Goal: Task Accomplishment & Management: Manage account settings

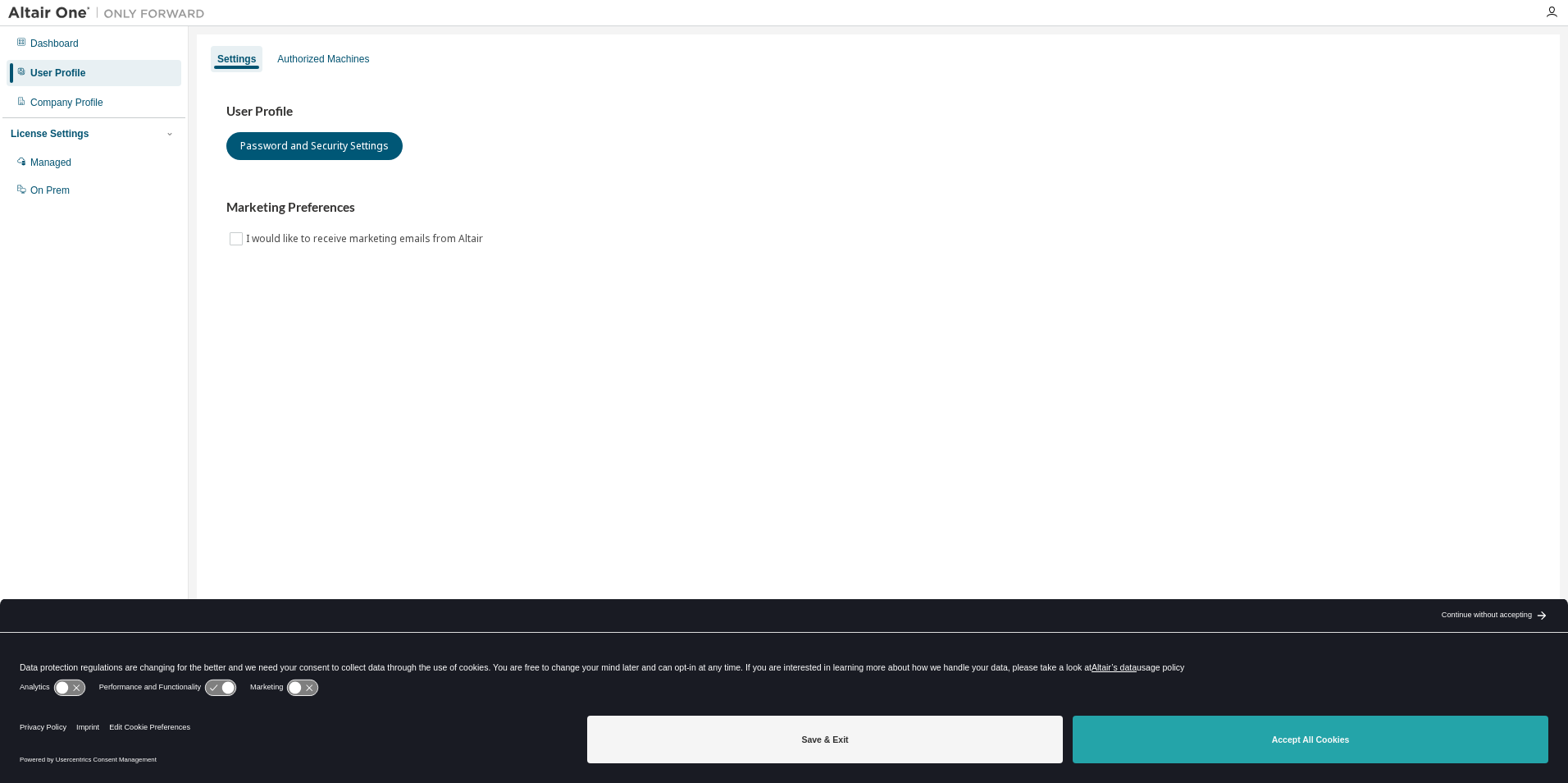
click at [1308, 736] on button "Accept All Cookies" at bounding box center [1310, 739] width 476 height 48
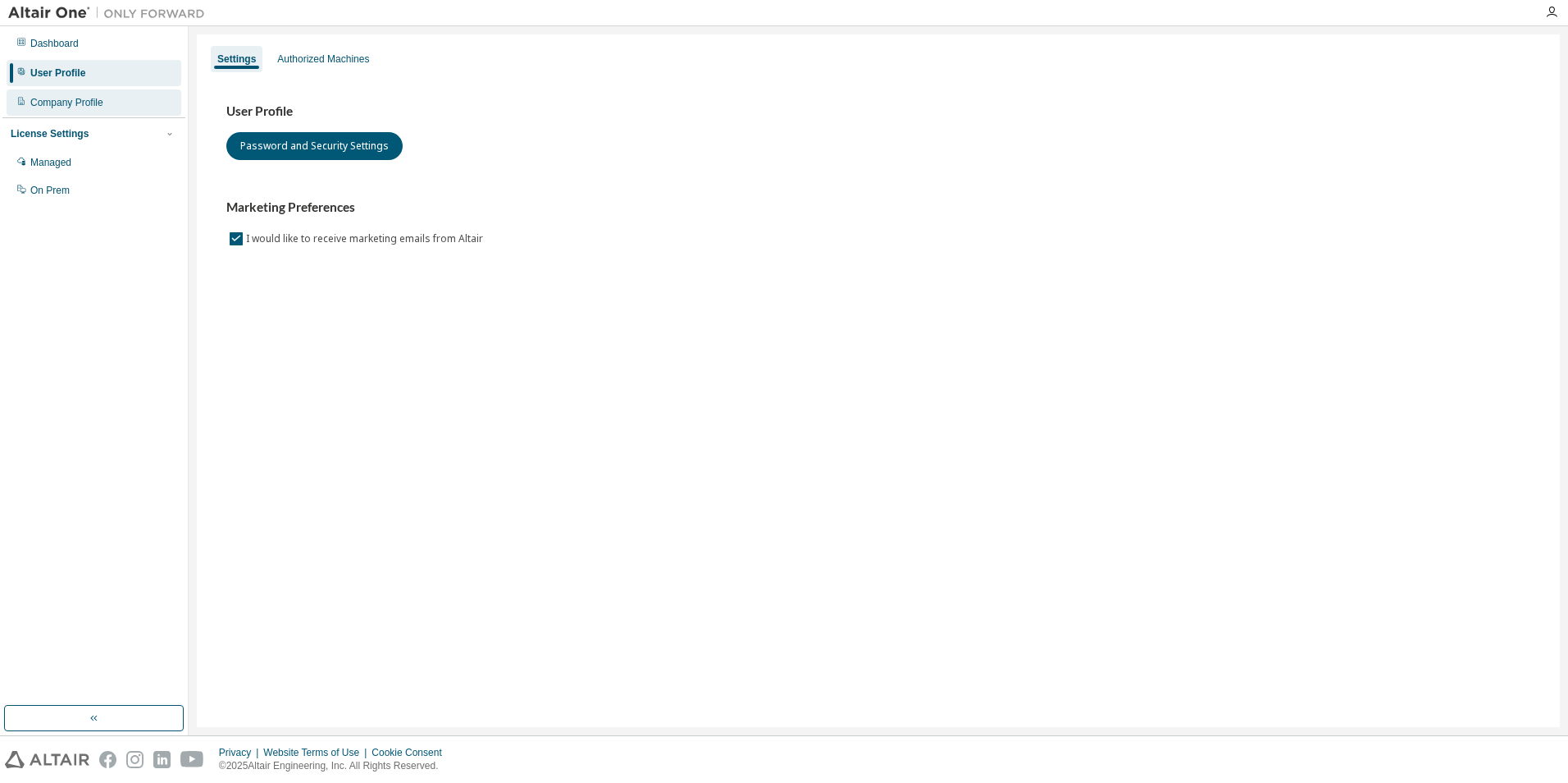
click at [44, 101] on div "Company Profile" at bounding box center [66, 101] width 73 height 13
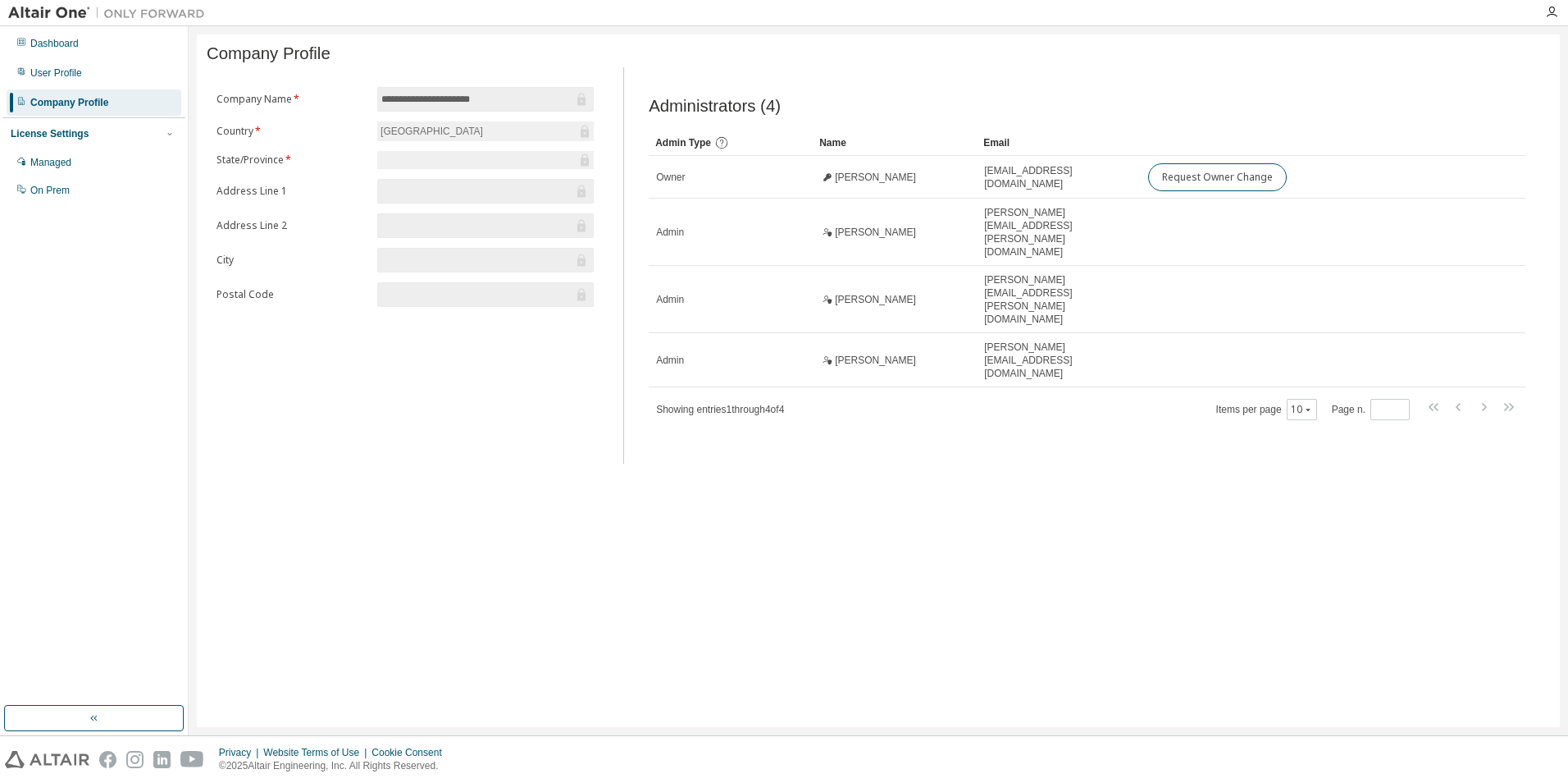
click at [505, 137] on div "[GEOGRAPHIC_DATA]" at bounding box center [485, 132] width 216 height 20
click at [39, 74] on div "User Profile" at bounding box center [56, 72] width 52 height 13
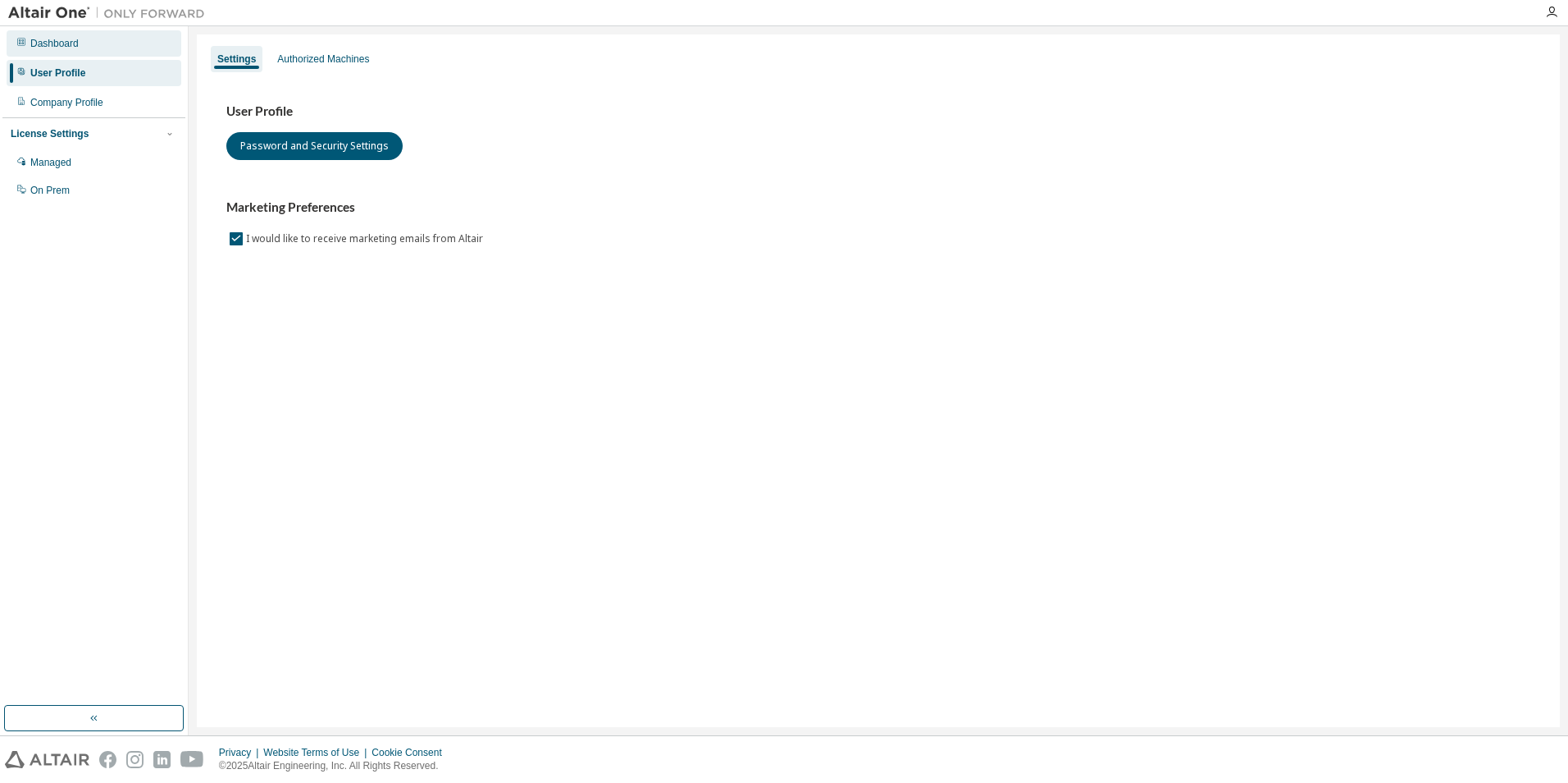
click at [38, 44] on div "Dashboard" at bounding box center [55, 43] width 49 height 13
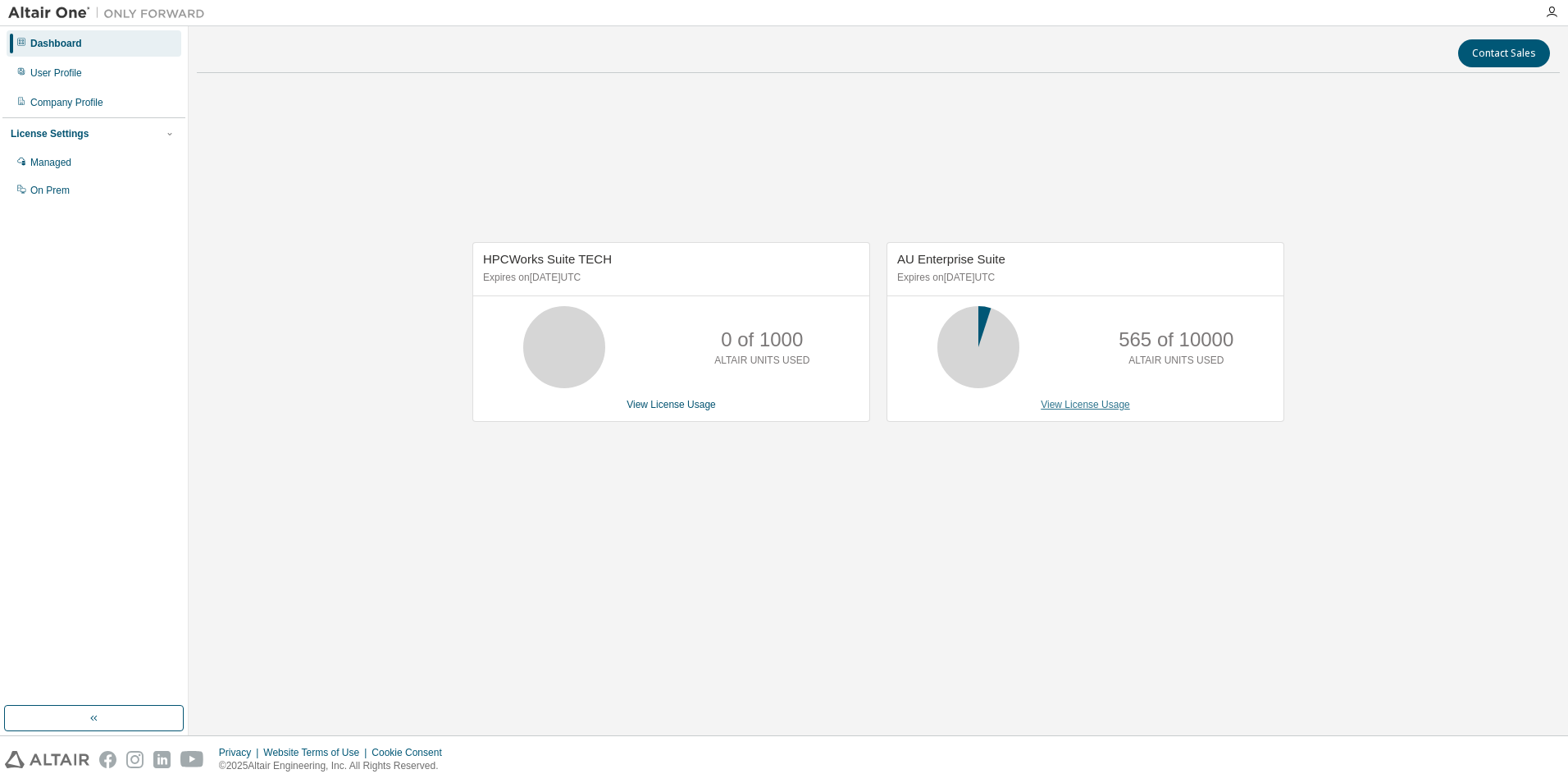
click at [1108, 405] on link "View License Usage" at bounding box center [1086, 405] width 90 height 12
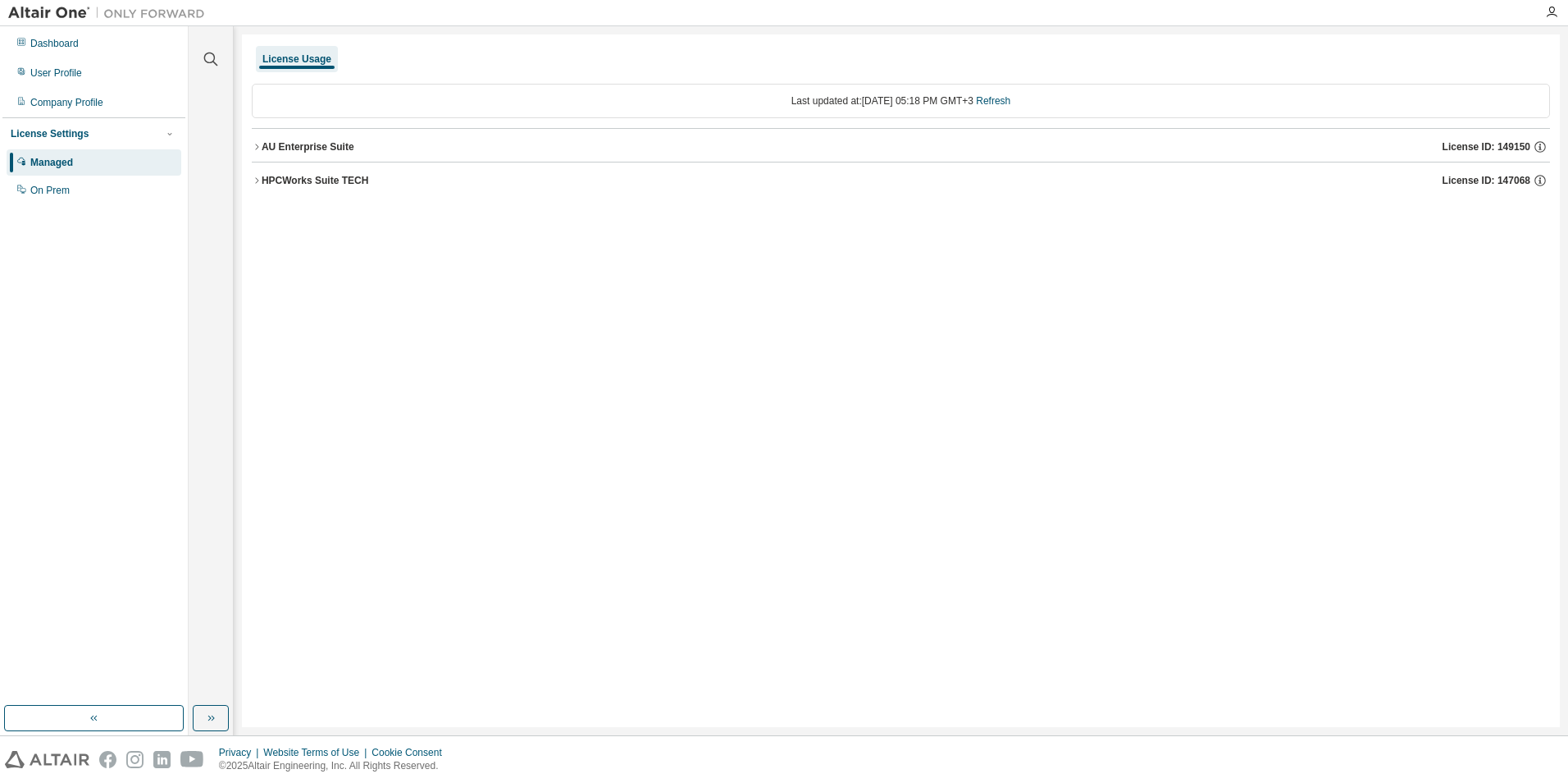
click at [337, 180] on div "HPCWorks Suite TECH" at bounding box center [314, 179] width 106 height 13
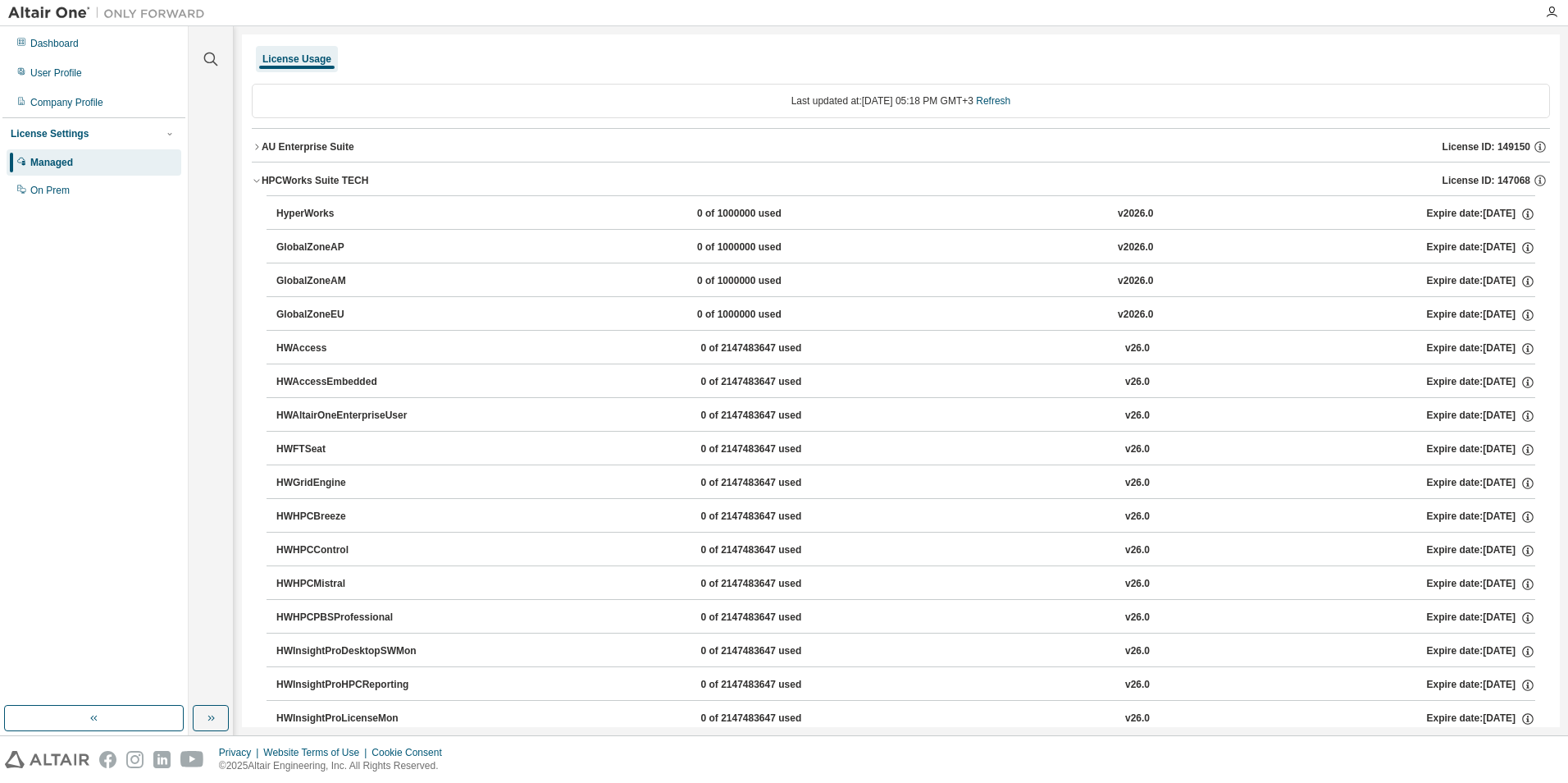
click at [302, 210] on div "HyperWorks" at bounding box center [350, 214] width 147 height 15
click at [1534, 181] on icon "button" at bounding box center [1539, 180] width 15 height 15
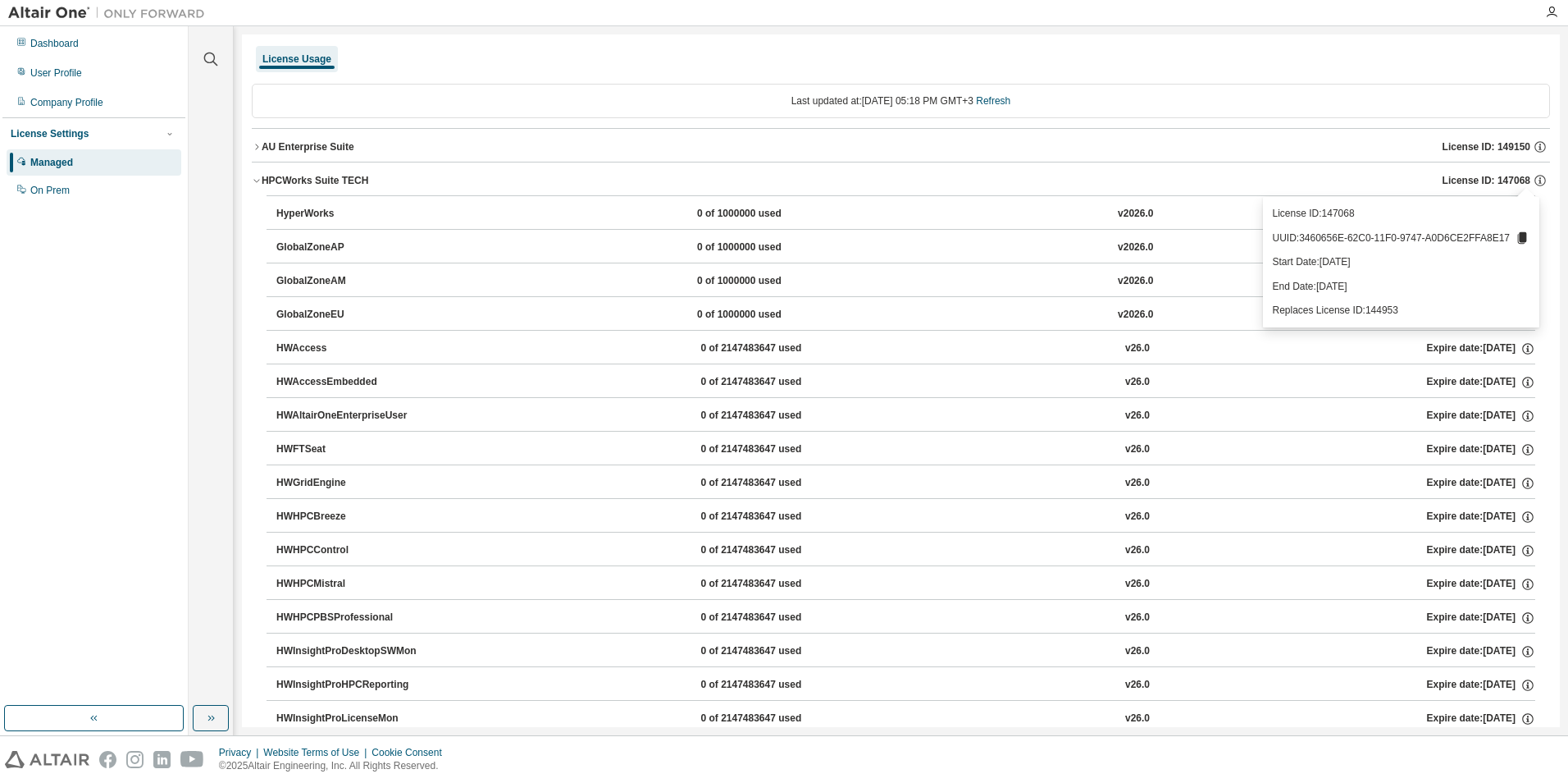
click at [1520, 240] on icon at bounding box center [1521, 238] width 9 height 12
click at [1402, 172] on button "HPCWorks Suite TECH License ID: 147068" at bounding box center [900, 180] width 1298 height 36
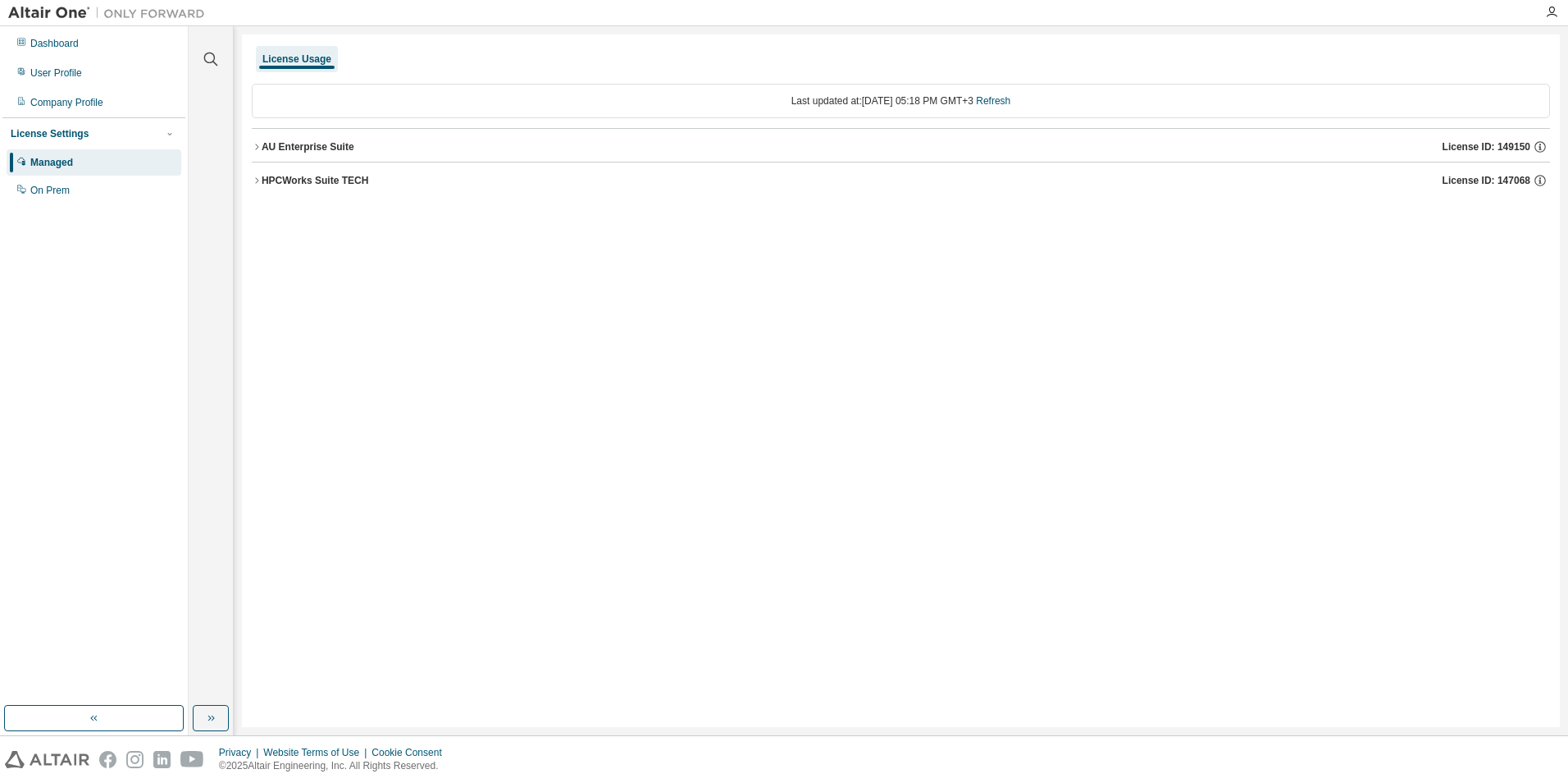
click at [310, 147] on div "AU Enterprise Suite" at bounding box center [307, 146] width 93 height 13
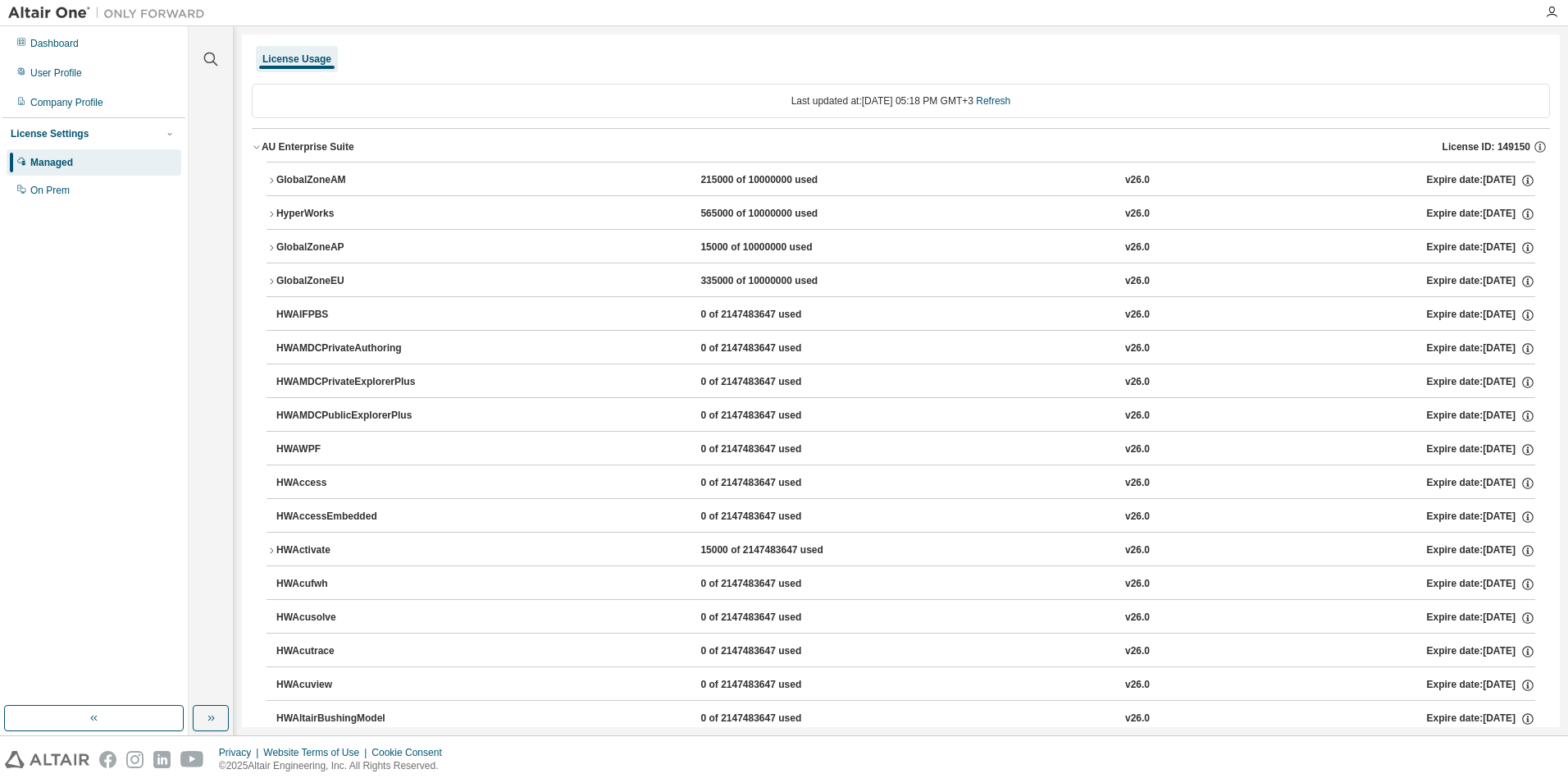
click at [268, 213] on icon "button" at bounding box center [271, 215] width 10 height 10
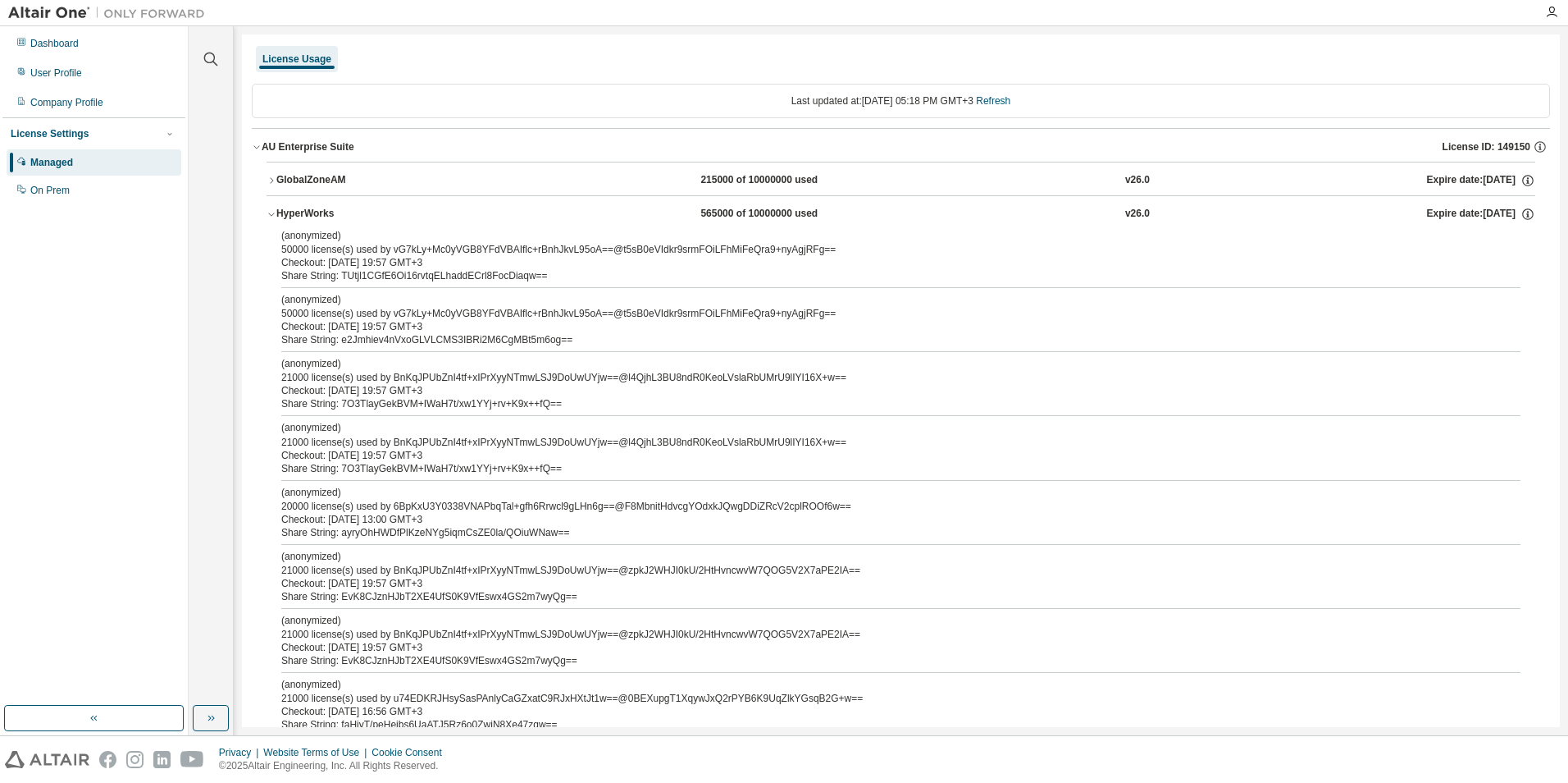
click at [268, 213] on icon "button" at bounding box center [271, 215] width 10 height 10
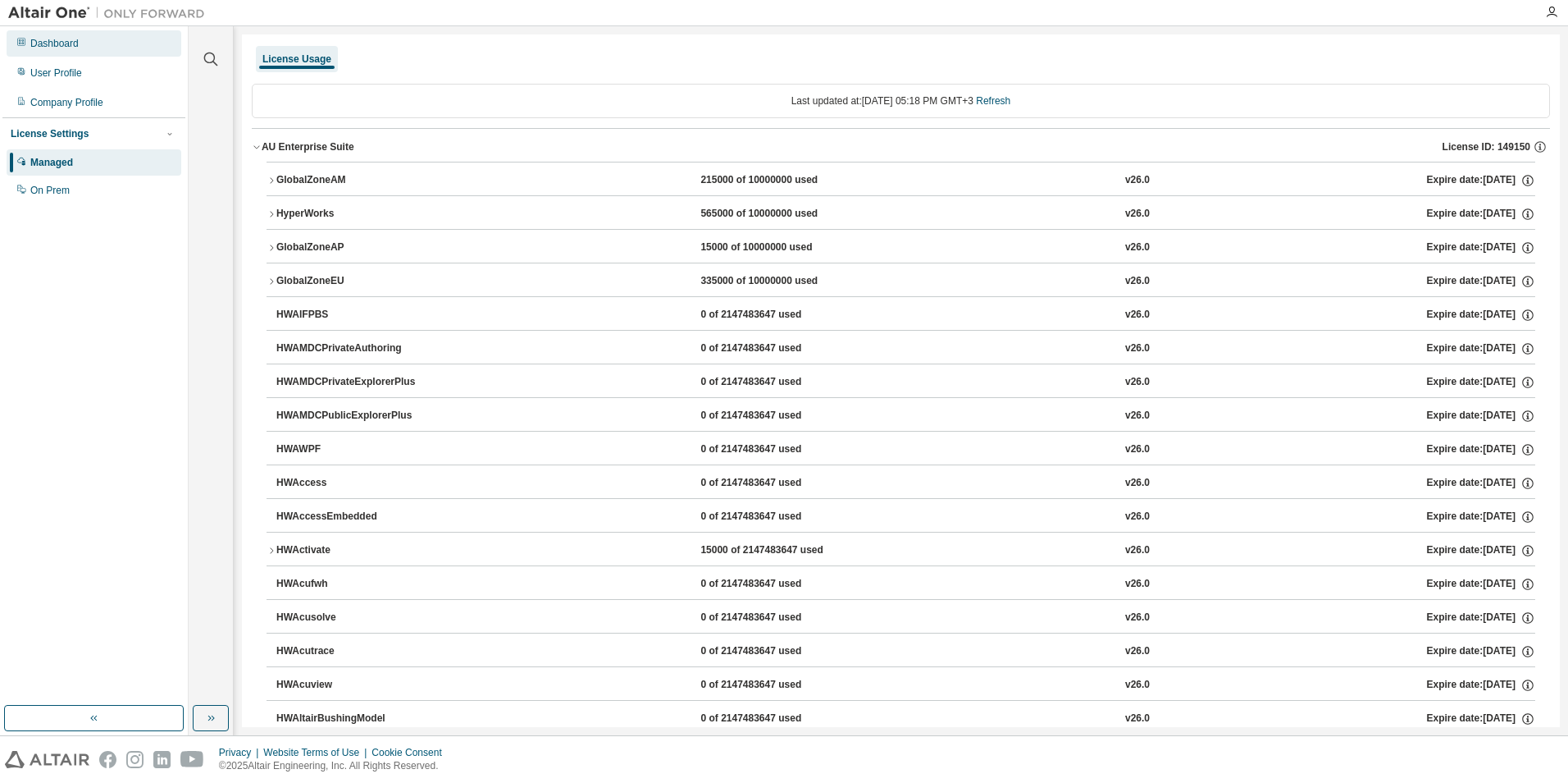
click at [46, 52] on div "Dashboard" at bounding box center [94, 43] width 174 height 26
